Goal: Information Seeking & Learning: Learn about a topic

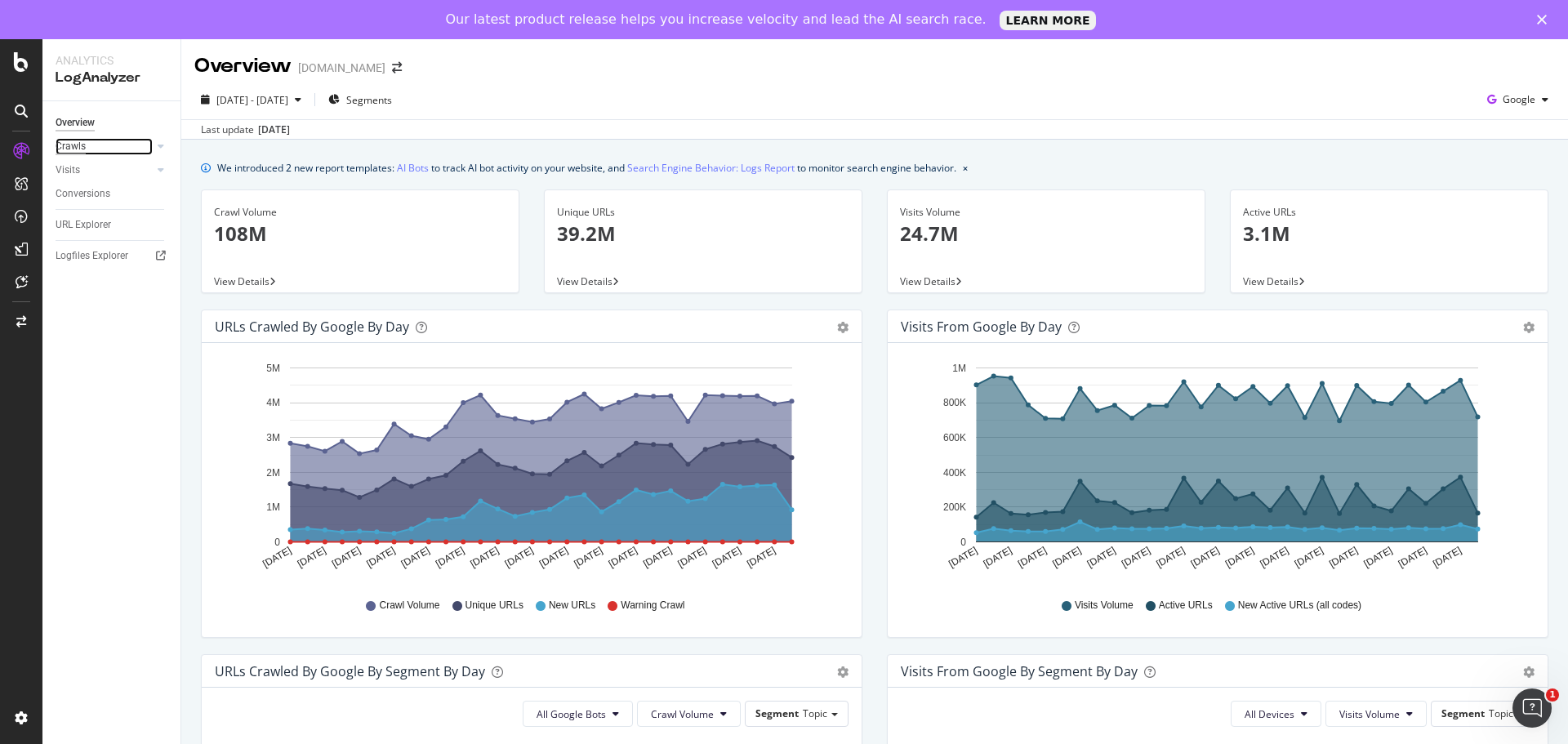
click at [76, 145] on div "Crawls" at bounding box center [71, 147] width 30 height 17
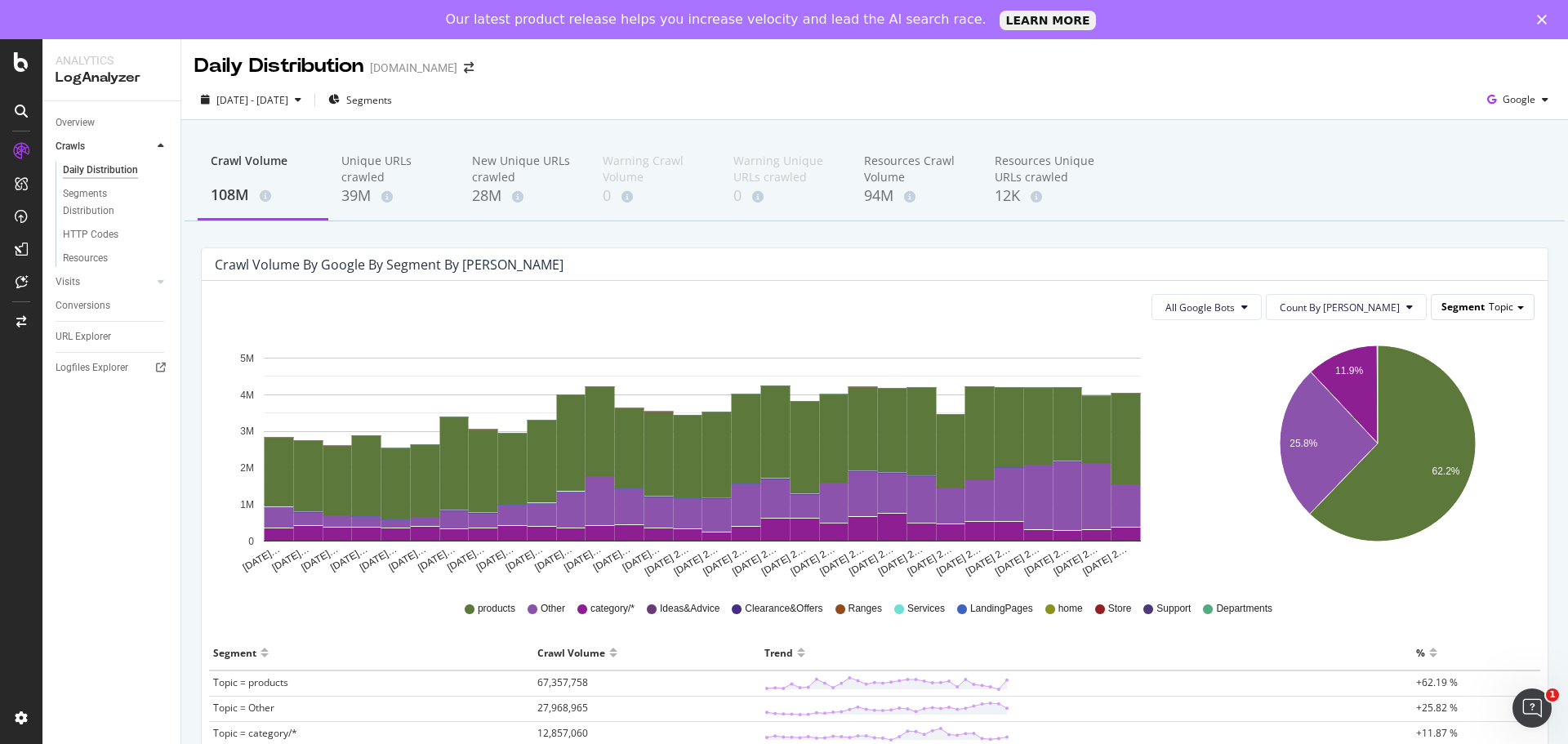
click at [1474, 312] on div "Segment Topic" at bounding box center [1483, 306] width 102 height 24
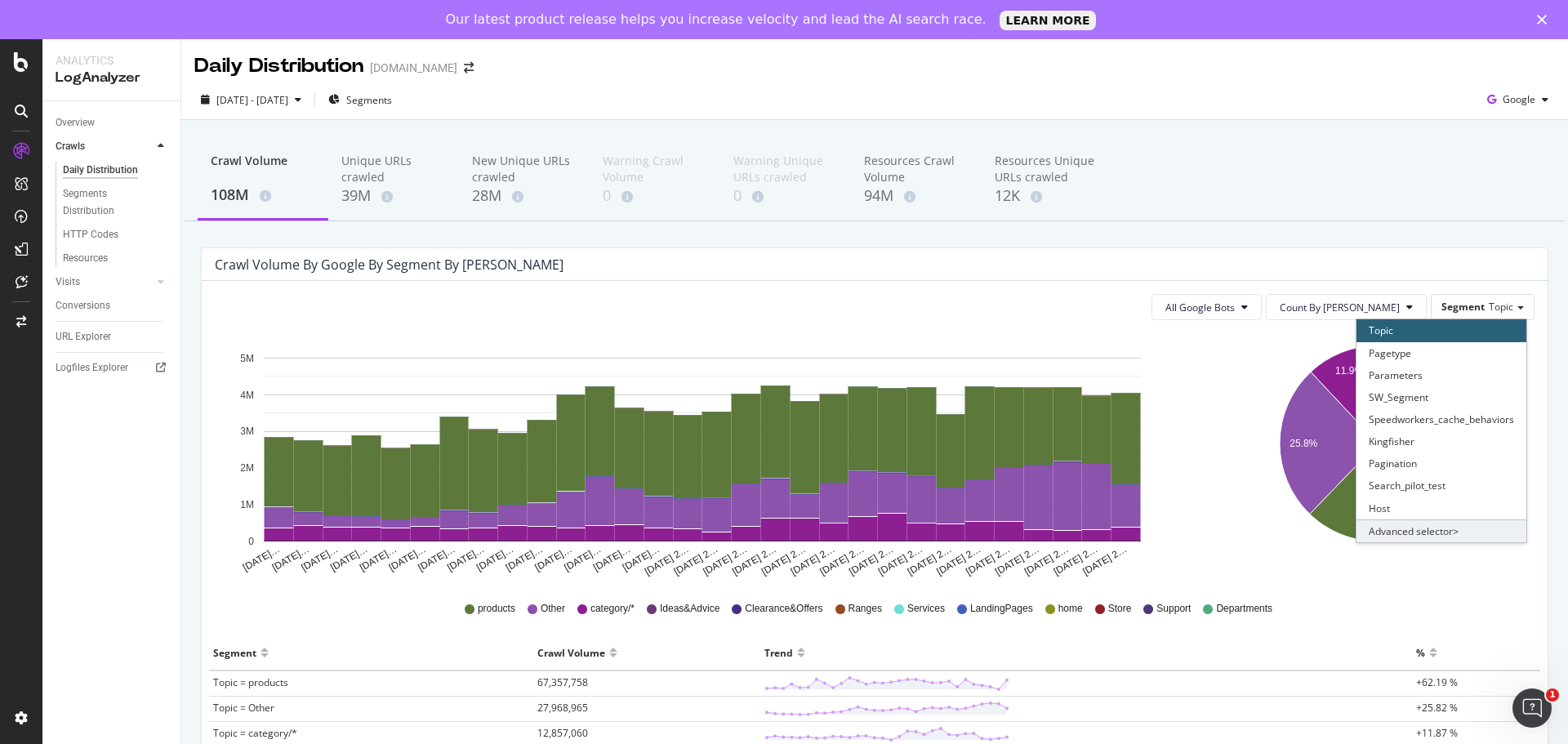
click at [1374, 536] on div "Advanced selector >" at bounding box center [1440, 531] width 169 height 23
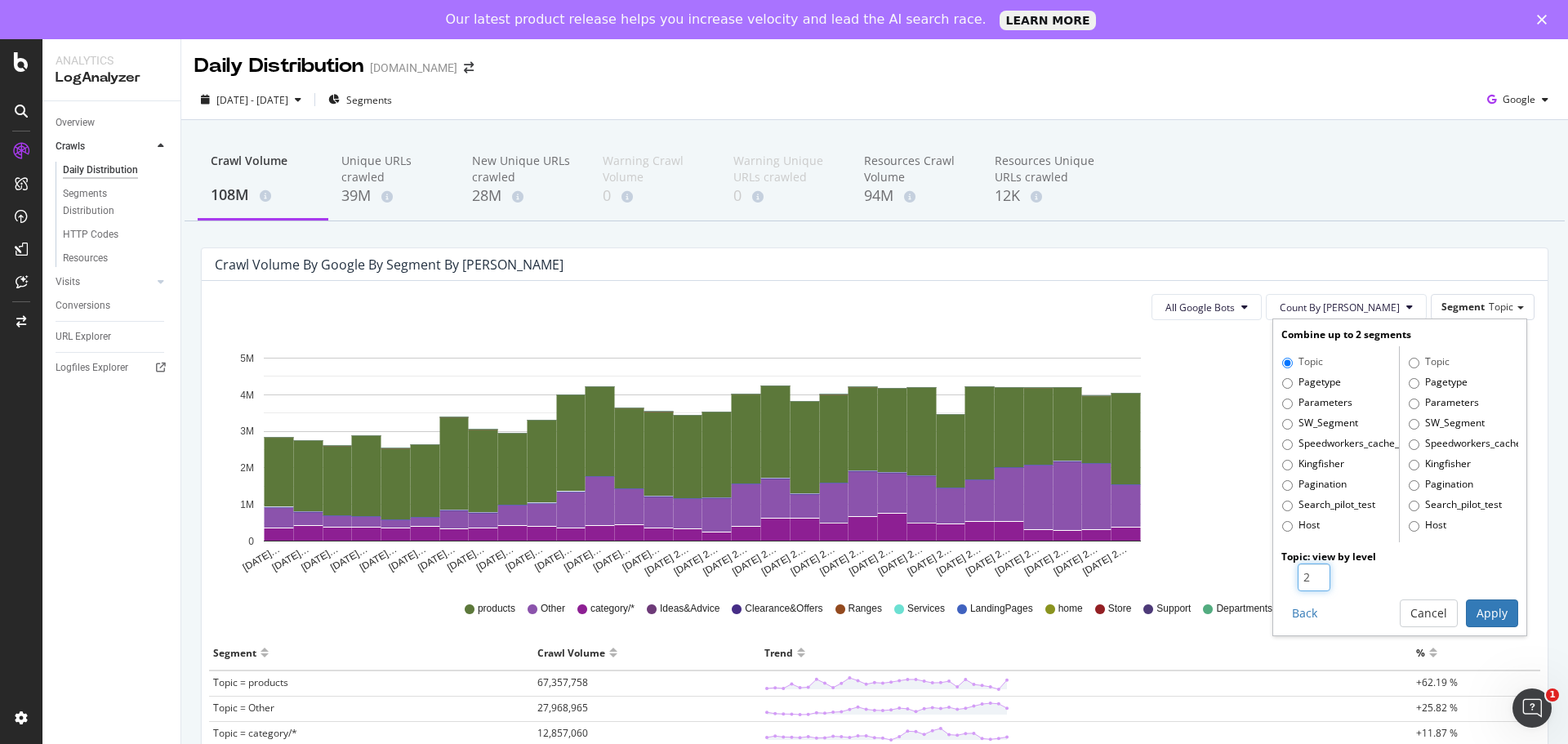
type input "2"
click at [1309, 570] on input "2" at bounding box center [1313, 576] width 33 height 27
click at [1282, 388] on input "Pagetype" at bounding box center [1287, 382] width 10 height 10
radio input "true"
radio input "false"
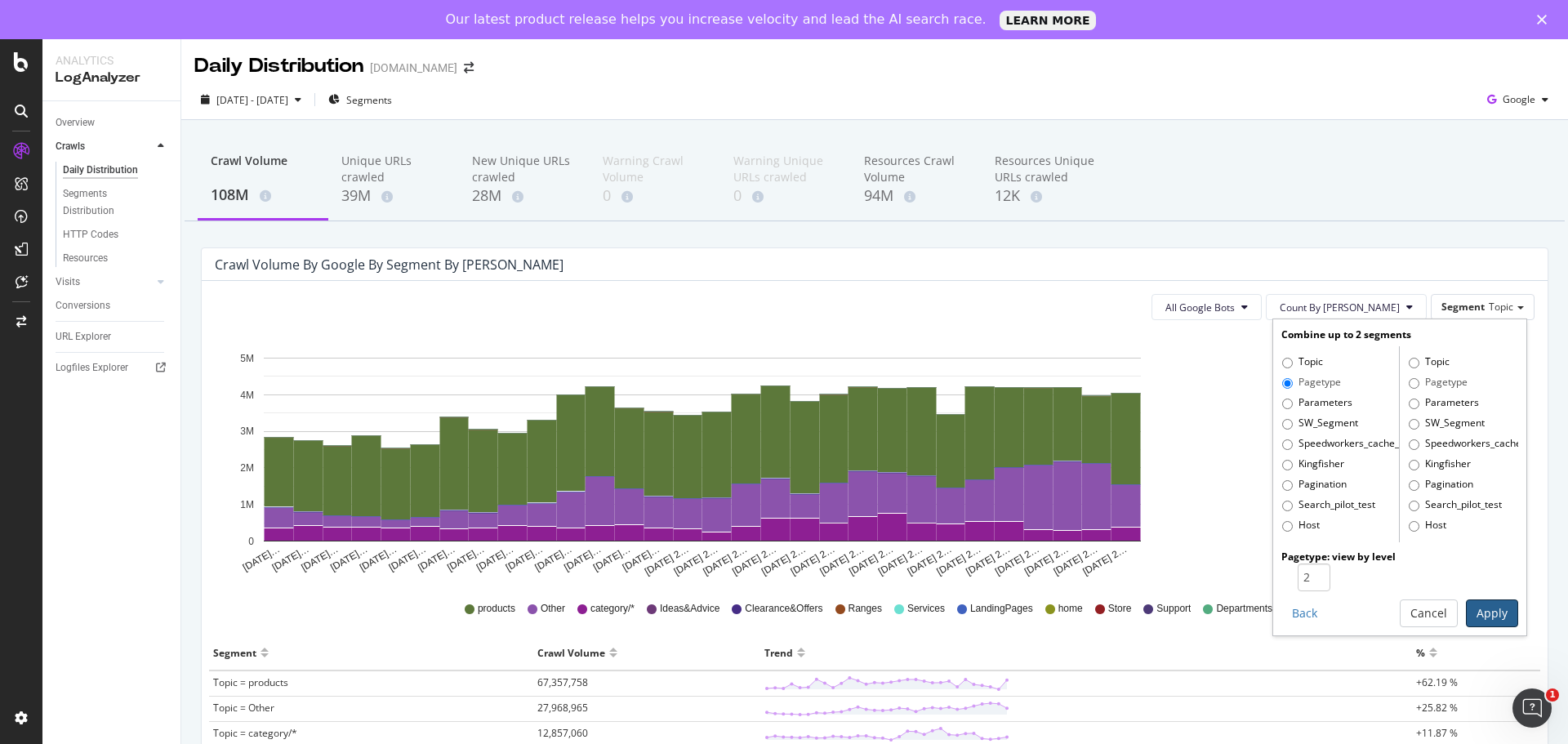
click at [1469, 607] on button "Apply" at bounding box center [1491, 612] width 52 height 27
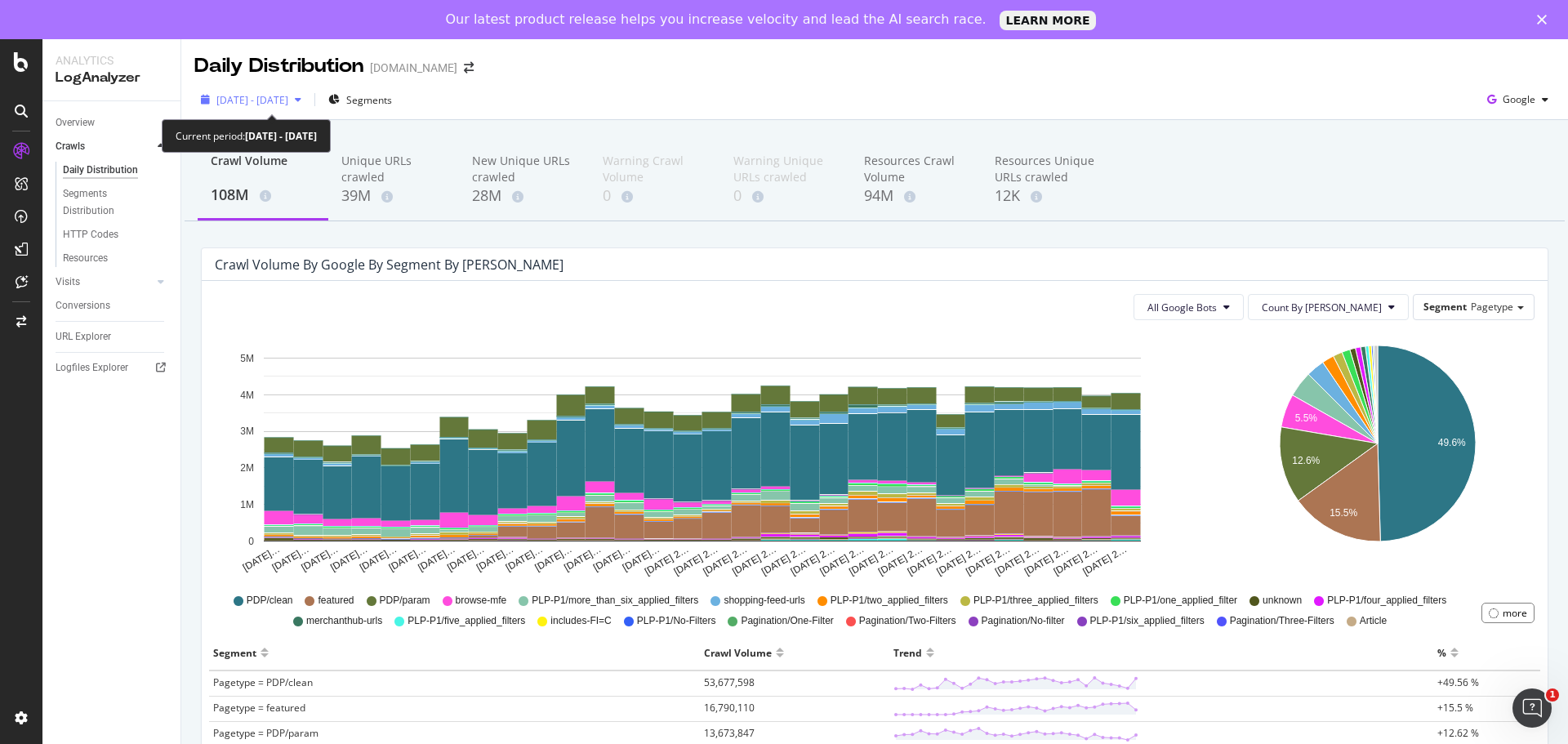
click at [265, 99] on span "[DATE] - [DATE]" at bounding box center [253, 99] width 72 height 14
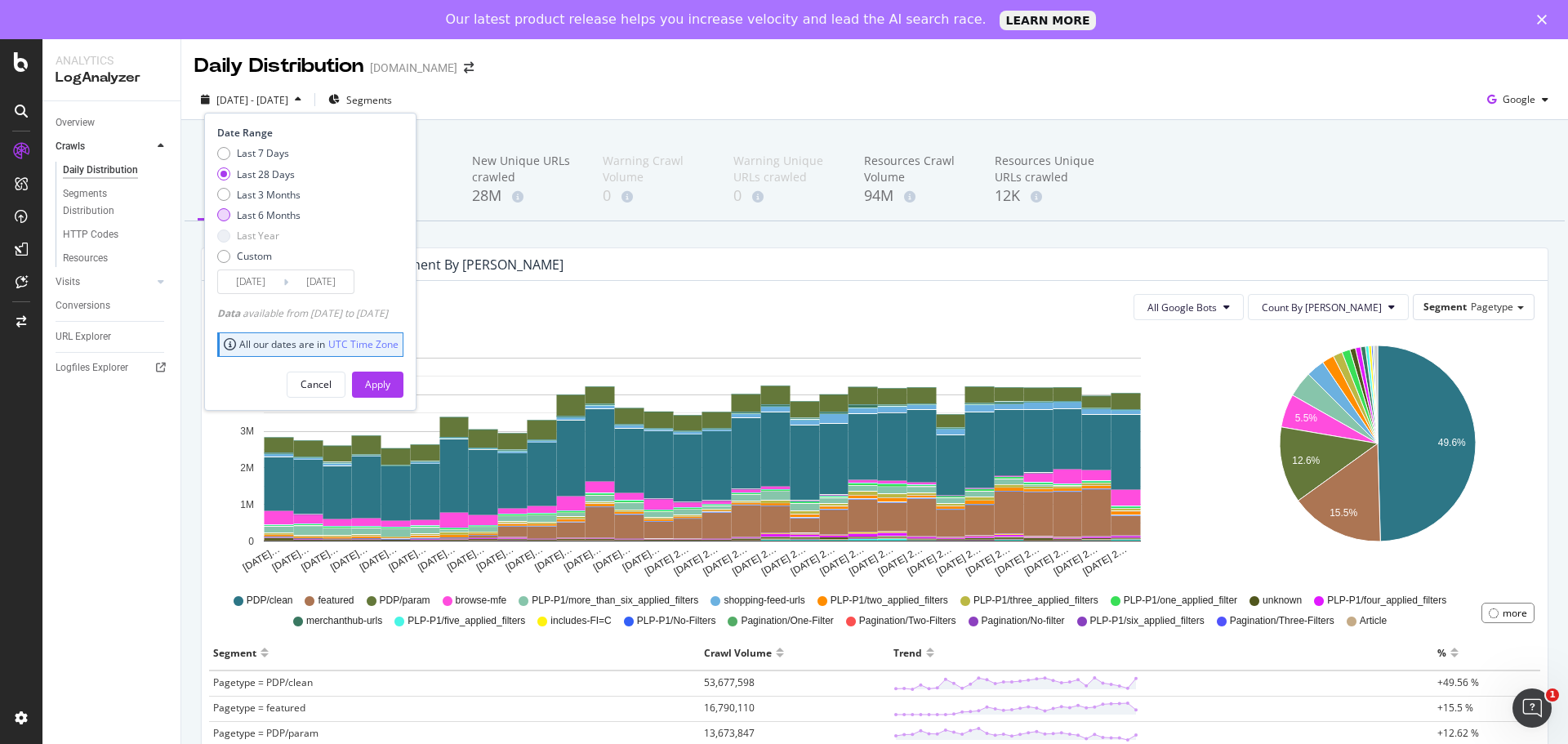
click at [241, 211] on div "Last 6 Months" at bounding box center [268, 215] width 63 height 14
type input "[DATE]"
click at [390, 386] on div "Apply" at bounding box center [378, 384] width 26 height 14
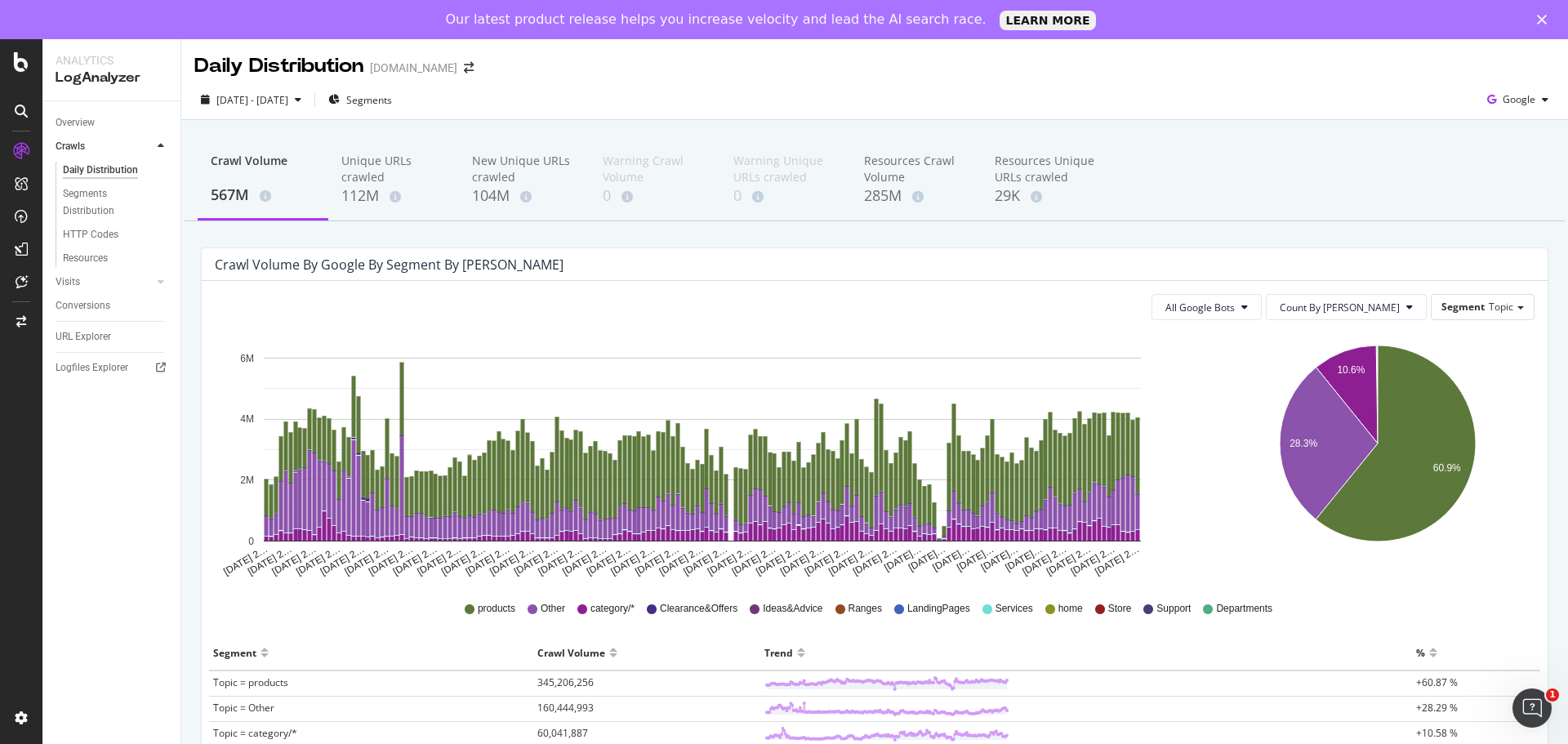
click at [1382, 293] on div "All Google Bots Count By Day Segment Topic Hold CTRL while clicking to filter t…" at bounding box center [874, 656] width 1346 height 751
click at [1384, 296] on button "Count By [PERSON_NAME]" at bounding box center [1346, 308] width 161 height 27
click at [1211, 367] on div "10.6% 28.3% 60.9% Segment Crawl Volume Topic = products 345,206,256 Topic = Oth…" at bounding box center [1379, 455] width 336 height 245
click at [1489, 305] on span "Topic" at bounding box center [1501, 307] width 25 height 14
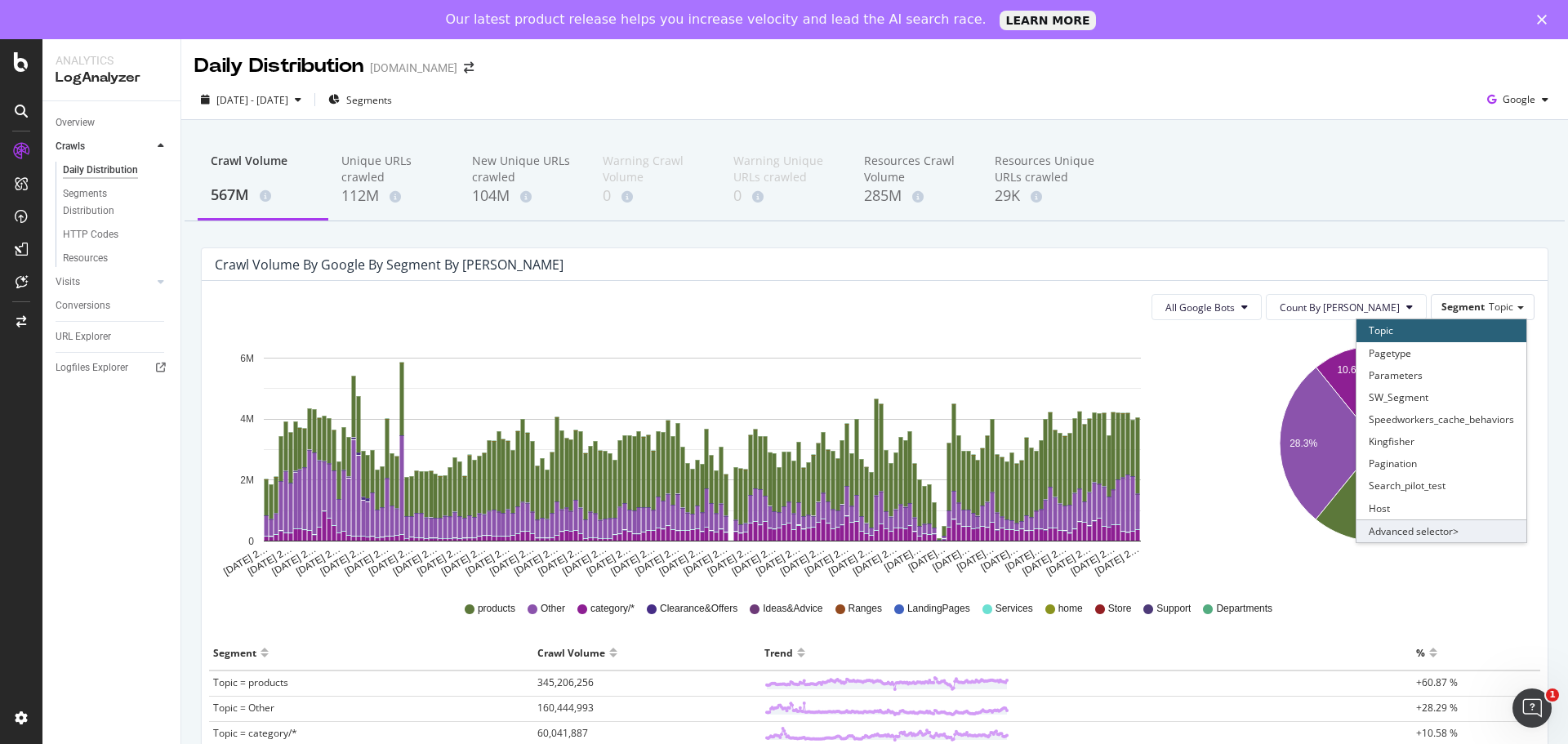
click at [1415, 535] on div "Advanced selector >" at bounding box center [1440, 531] width 169 height 23
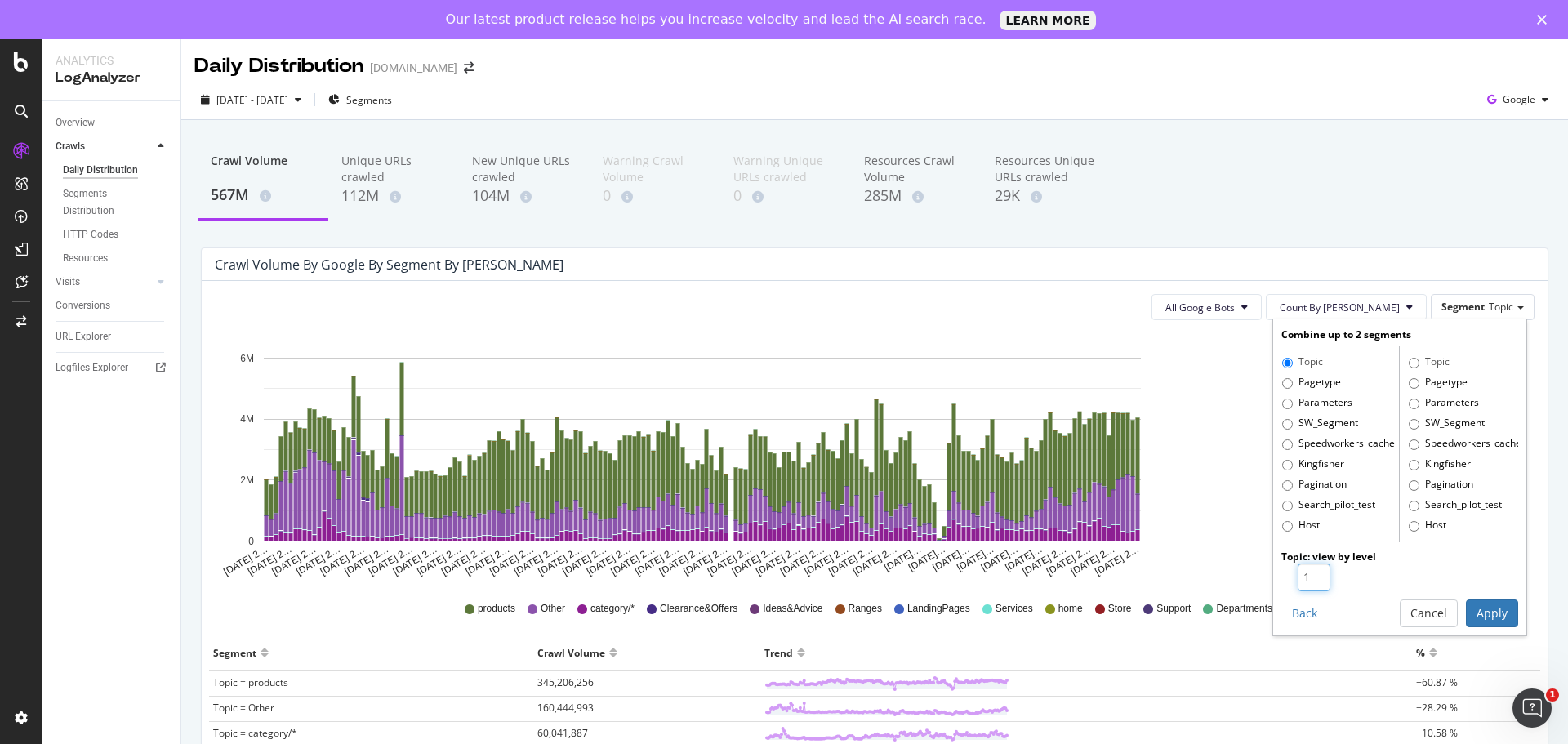
click at [1317, 579] on input "1" at bounding box center [1313, 576] width 33 height 27
type input "2"
click at [1310, 573] on input "2" at bounding box center [1313, 576] width 33 height 27
click at [1282, 384] on input "Pagetype" at bounding box center [1287, 382] width 10 height 10
radio input "true"
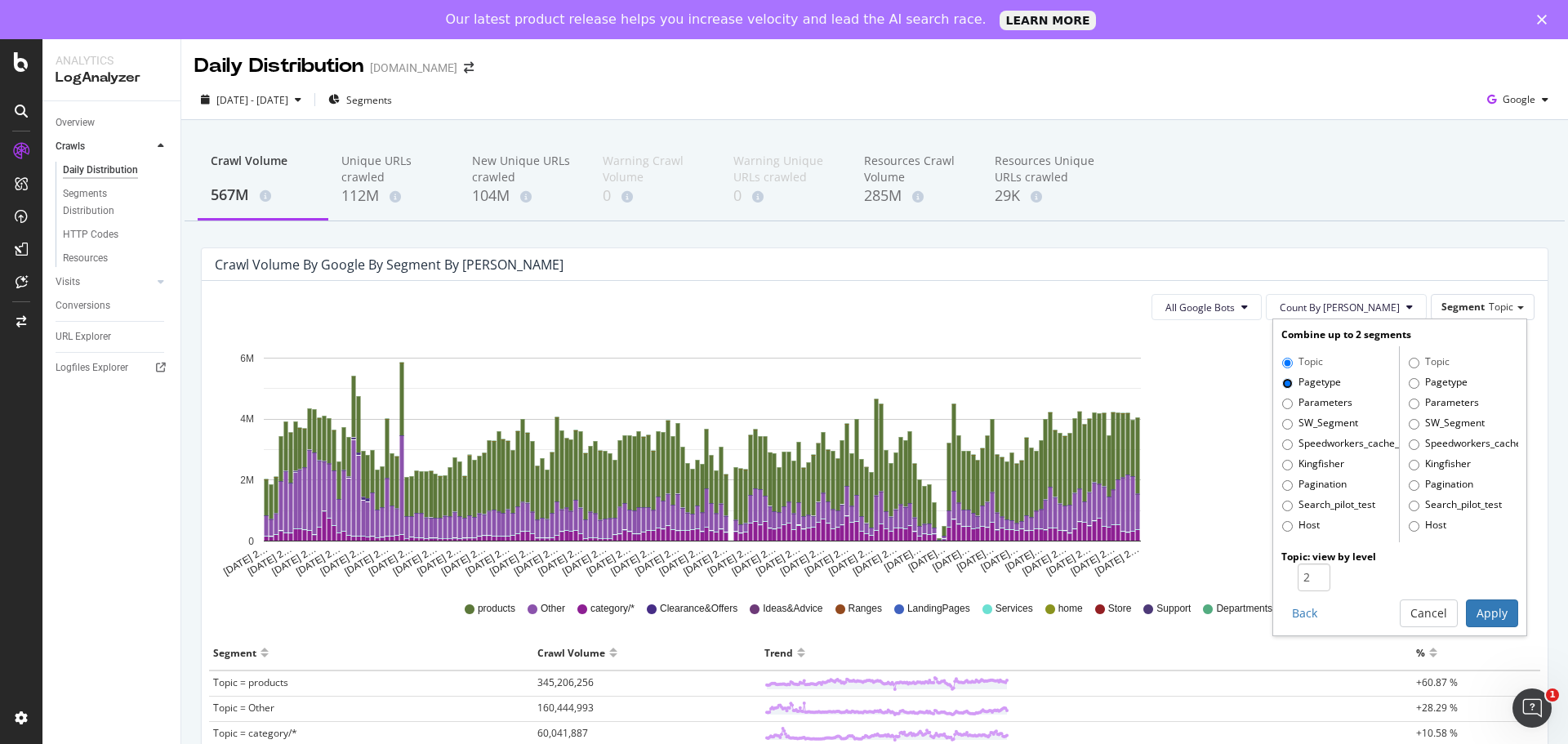
radio input "false"
click at [1474, 614] on button "Apply" at bounding box center [1491, 612] width 52 height 27
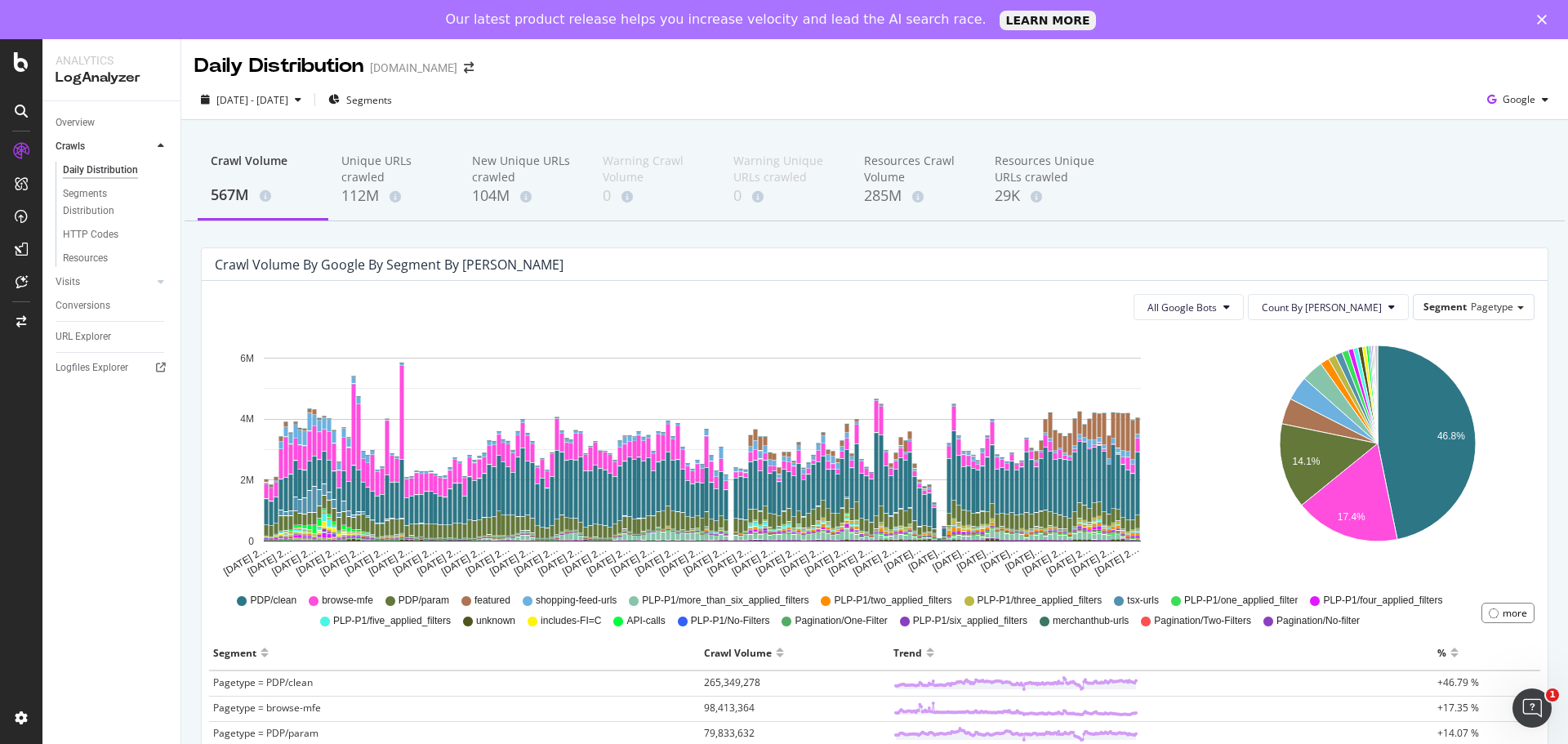
scroll to position [81, 0]
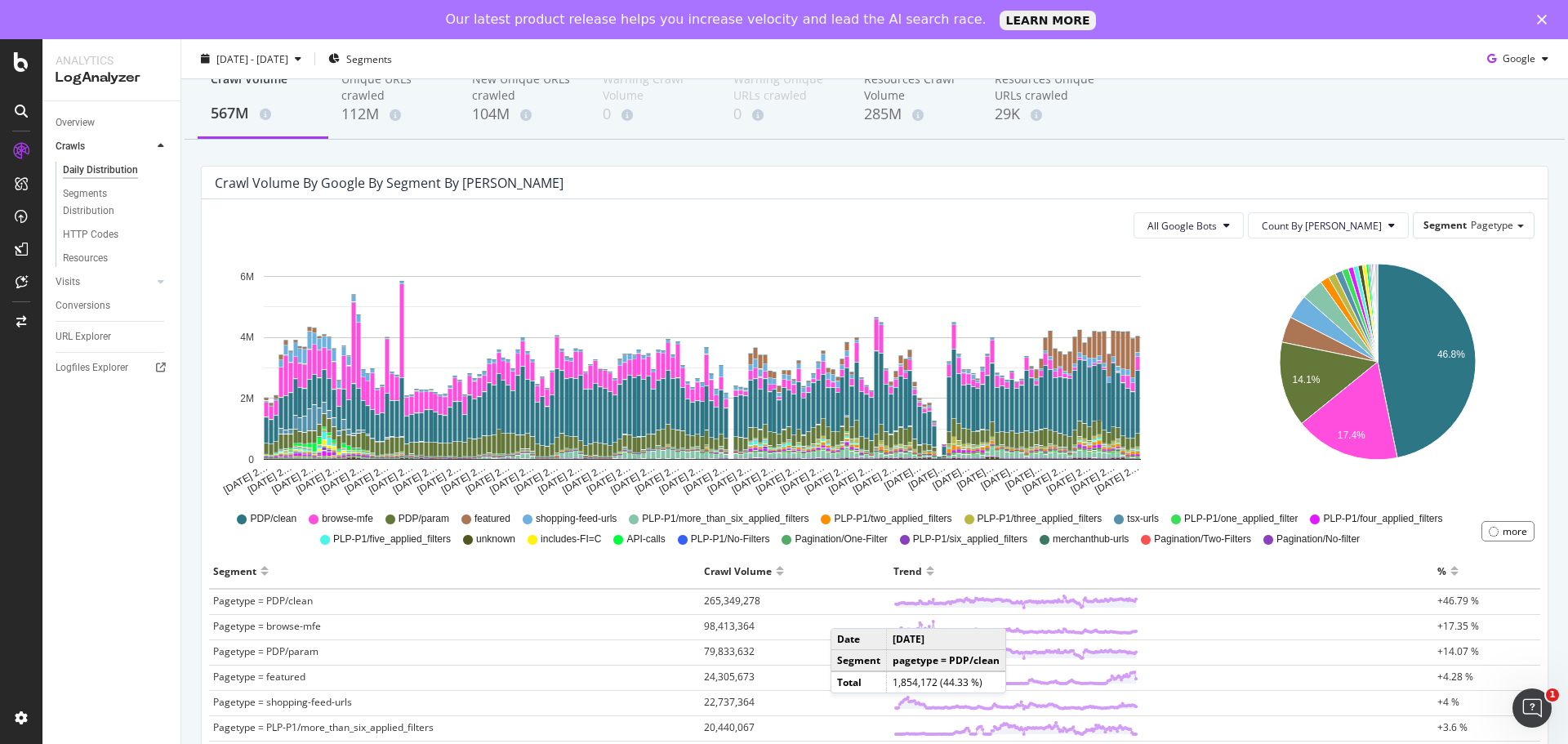
click at [1224, 443] on icon "46.8% 14.1% 17.4%" at bounding box center [1378, 374] width 308 height 245
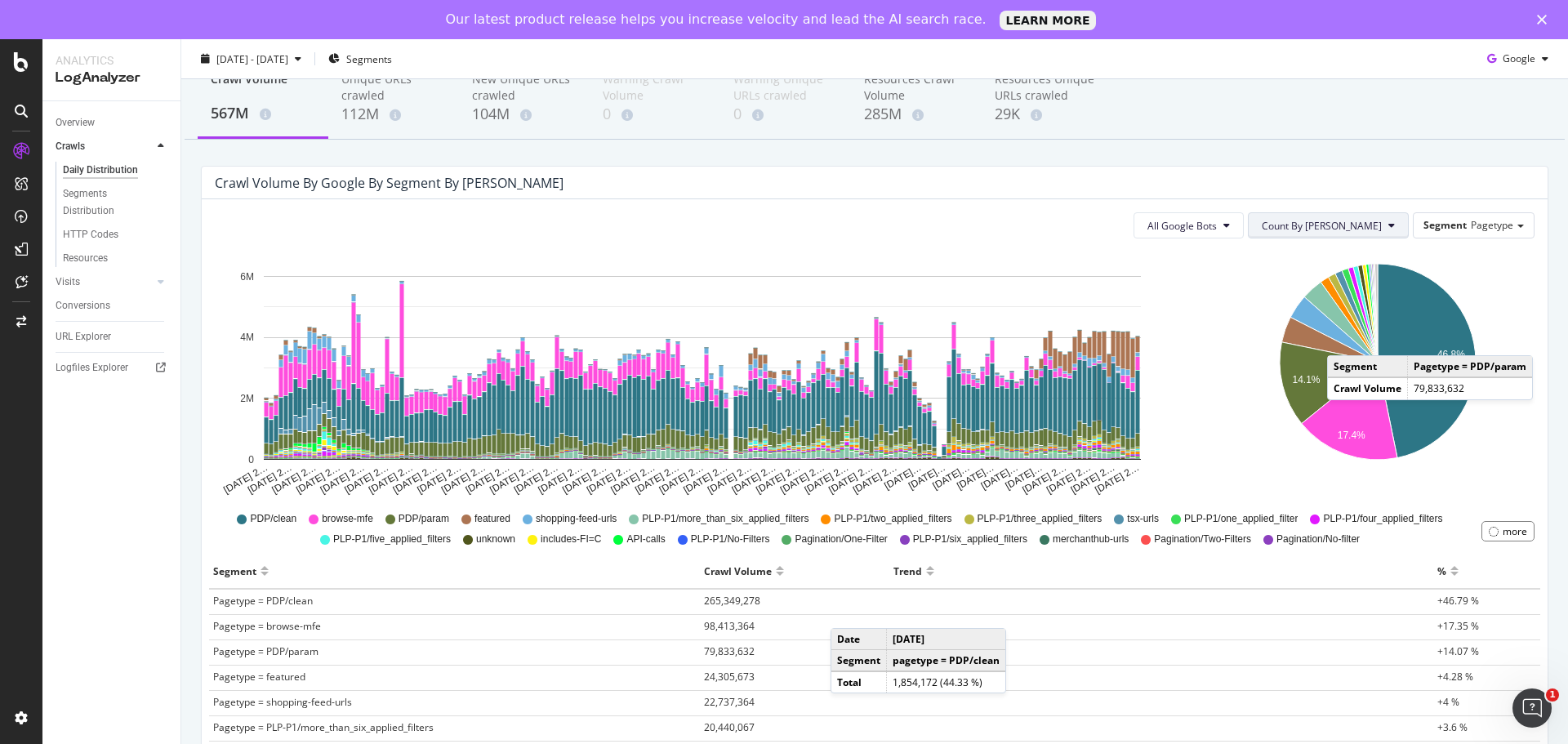
click at [1365, 229] on span "Count By [PERSON_NAME]" at bounding box center [1321, 225] width 120 height 14
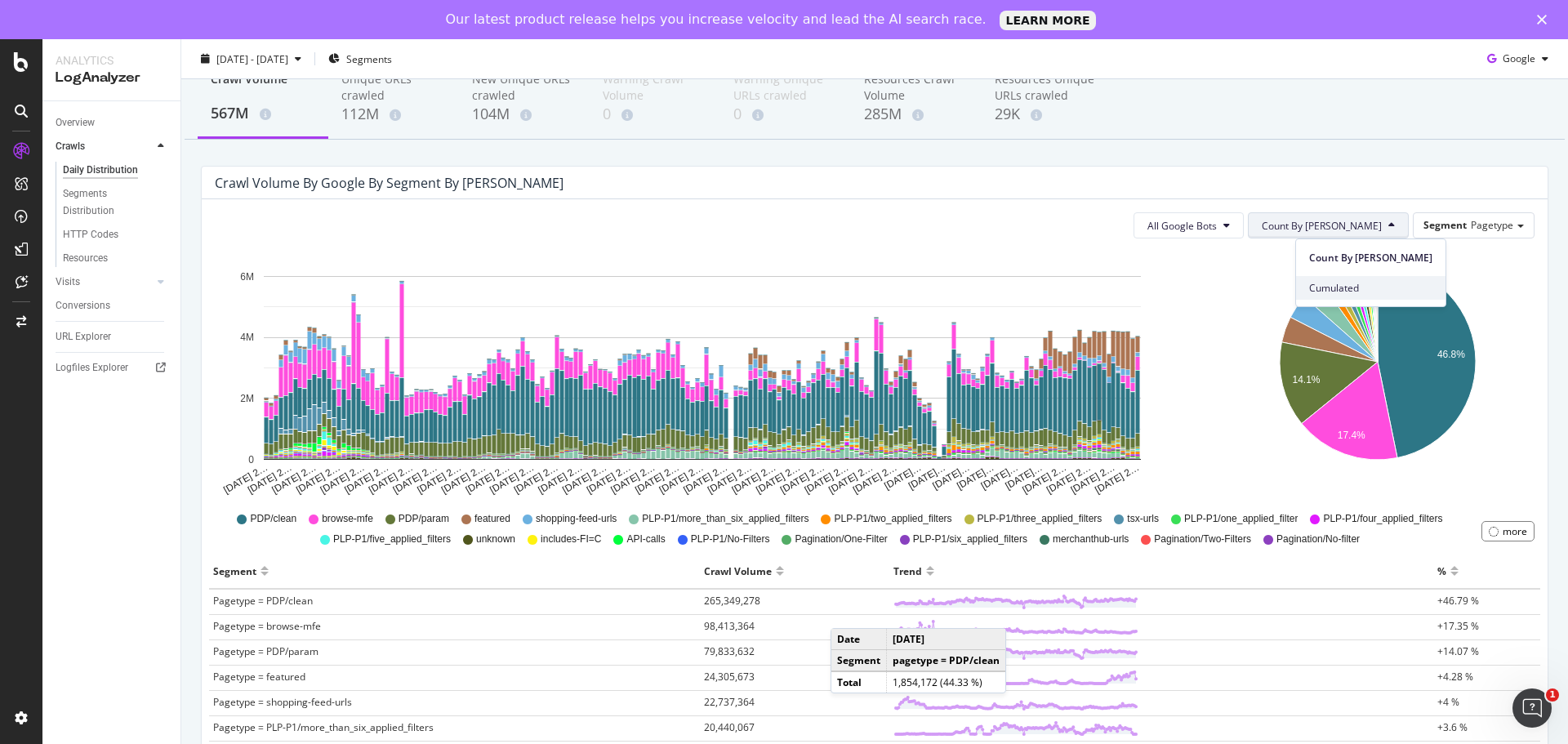
click at [1333, 299] on div "Cumulated" at bounding box center [1370, 288] width 150 height 24
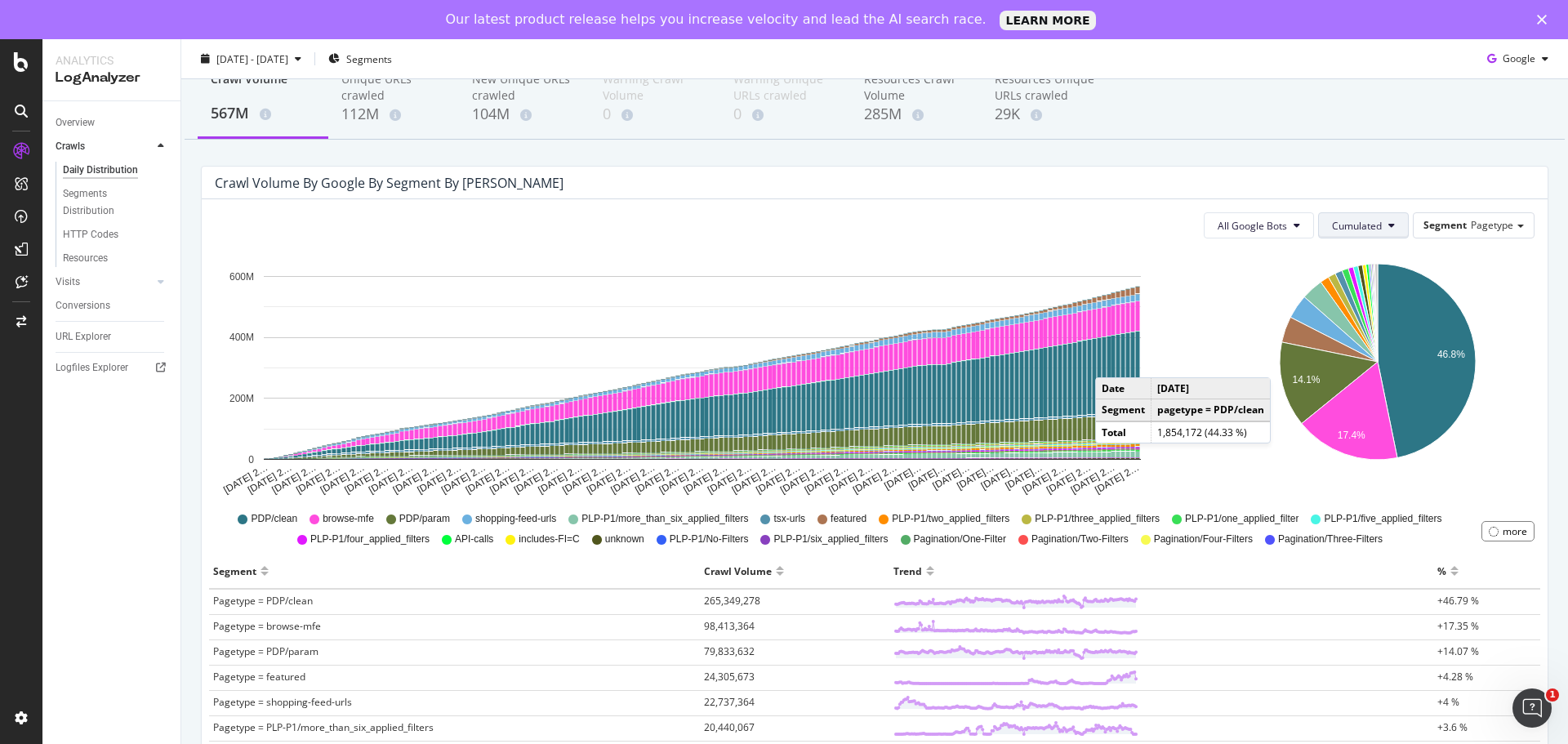
click at [1360, 225] on span "Cumulated" at bounding box center [1356, 225] width 50 height 14
click at [1356, 260] on span "Count By [PERSON_NAME]" at bounding box center [1380, 258] width 120 height 15
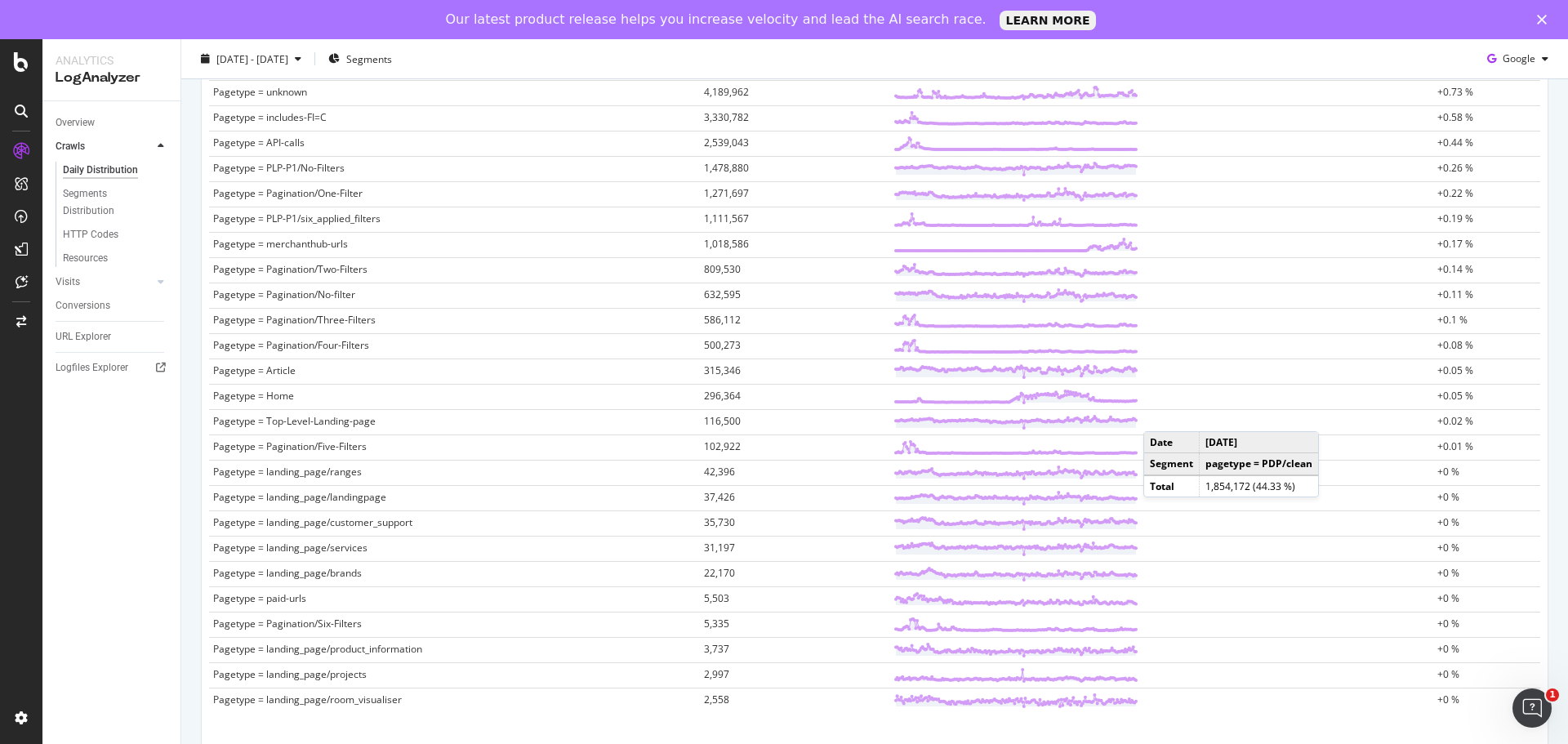
scroll to position [898, 0]
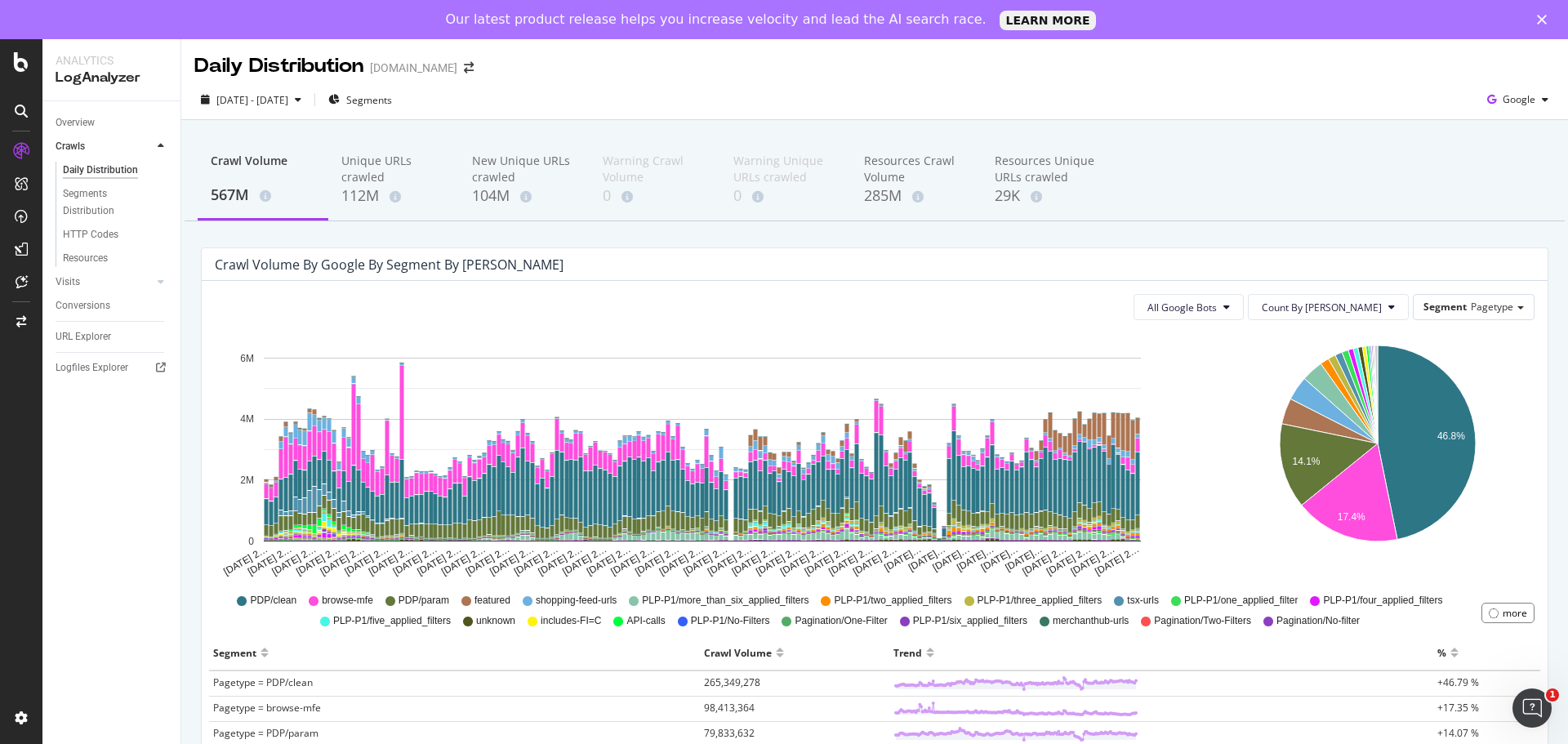
scroll to position [898, 0]
